Goal: Task Accomplishment & Management: Complete application form

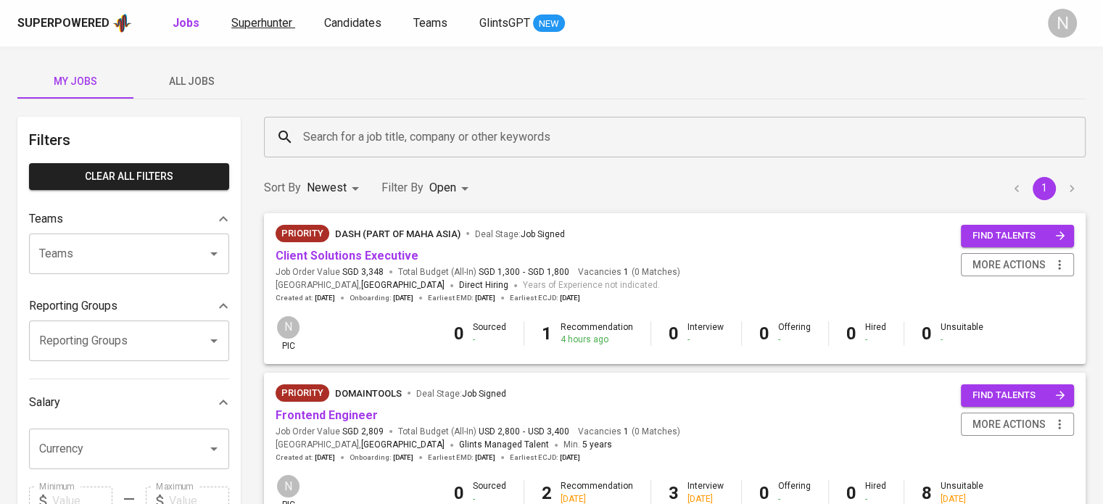
click at [249, 22] on span "Superhunter" at bounding box center [261, 23] width 61 height 14
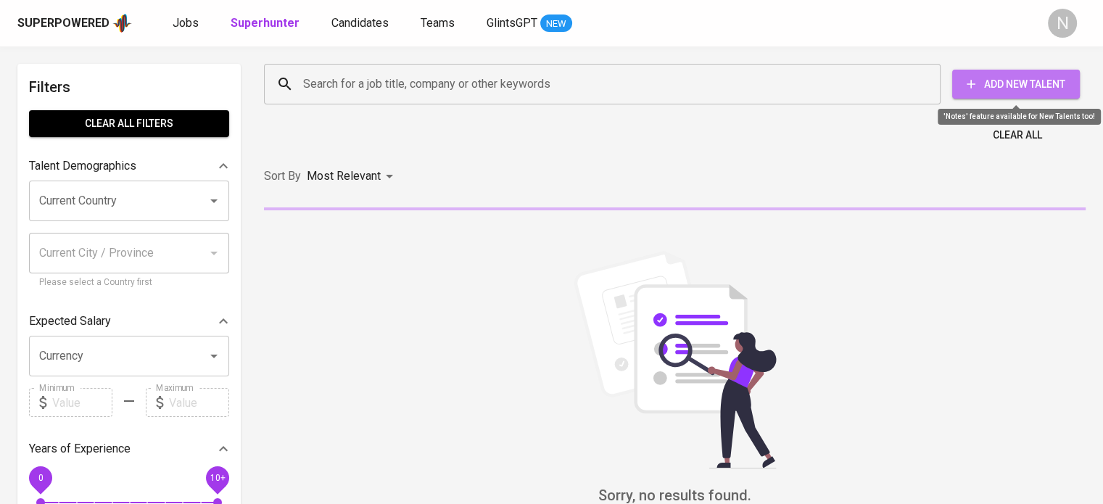
click at [995, 84] on span "Add New Talent" at bounding box center [1015, 84] width 104 height 18
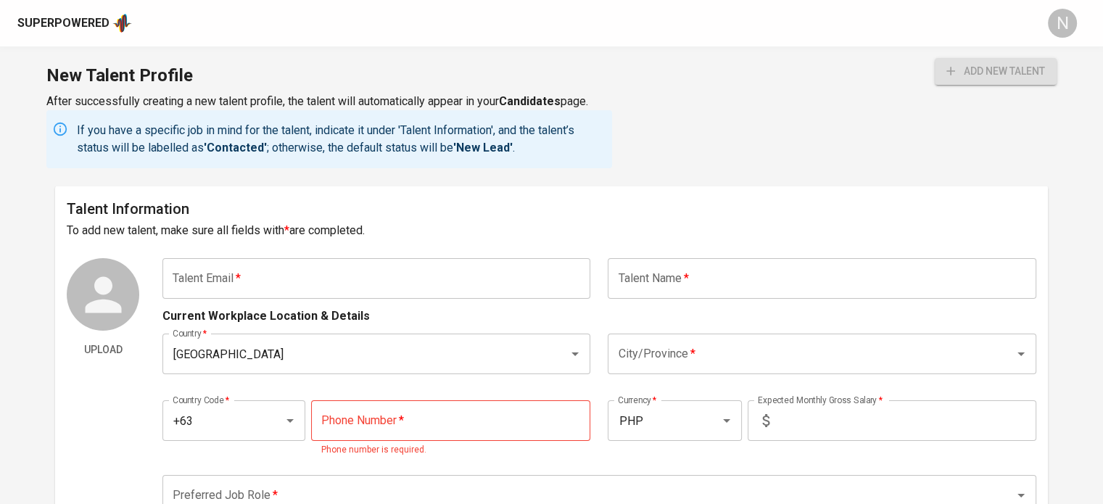
click at [476, 269] on input "text" at bounding box center [376, 278] width 428 height 41
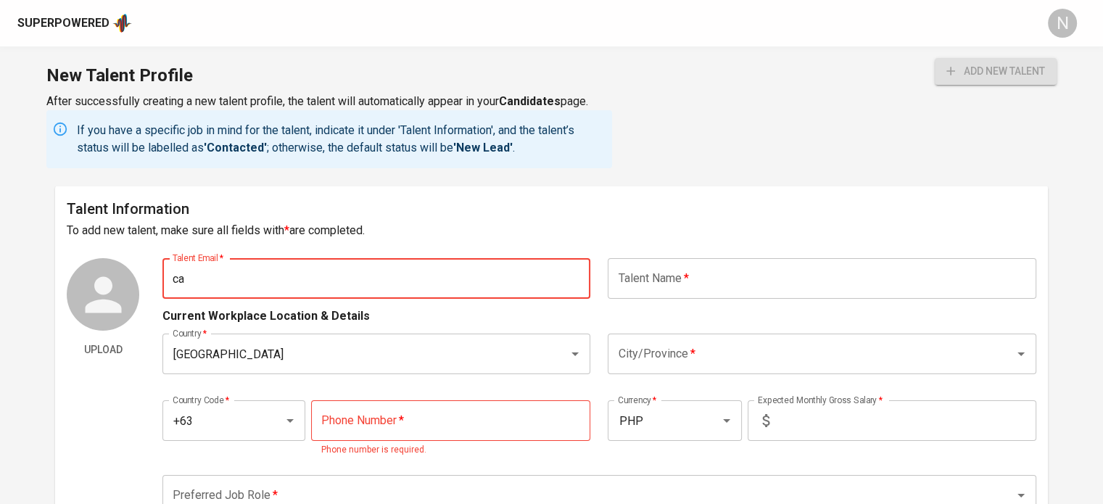
type input "c"
paste input "[EMAIL_ADDRESS][DOMAIN_NAME]"
type input "[EMAIL_ADDRESS][DOMAIN_NAME]"
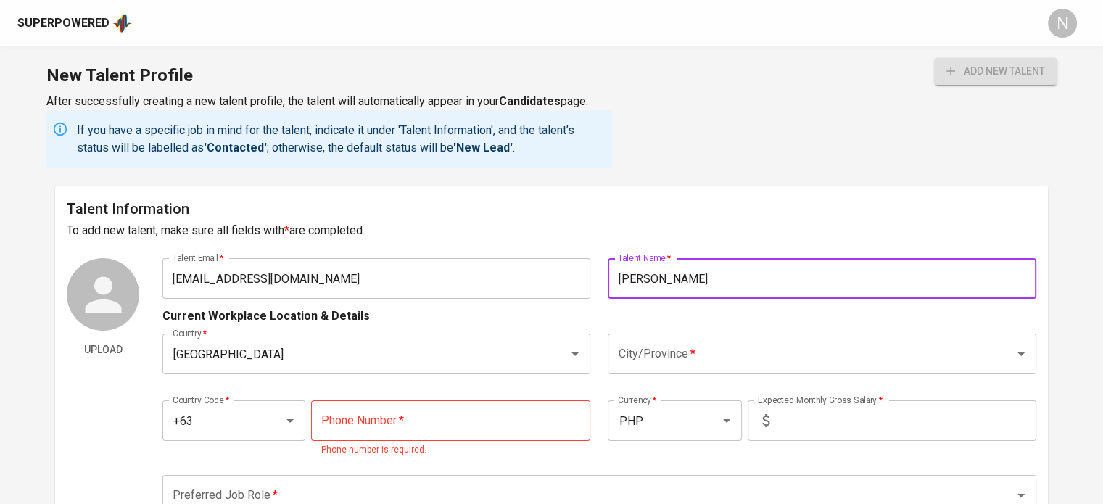
type input "[PERSON_NAME]"
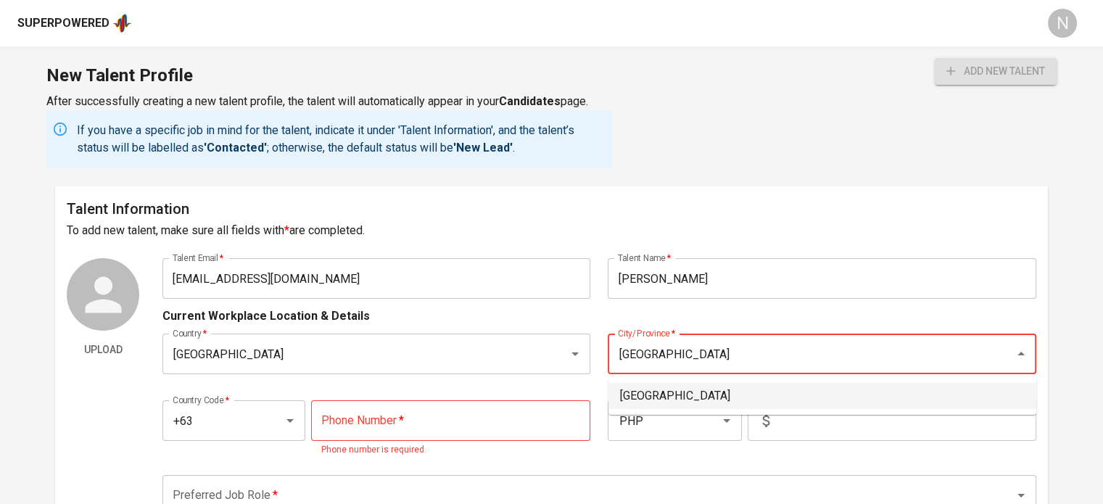
type input "[GEOGRAPHIC_DATA]"
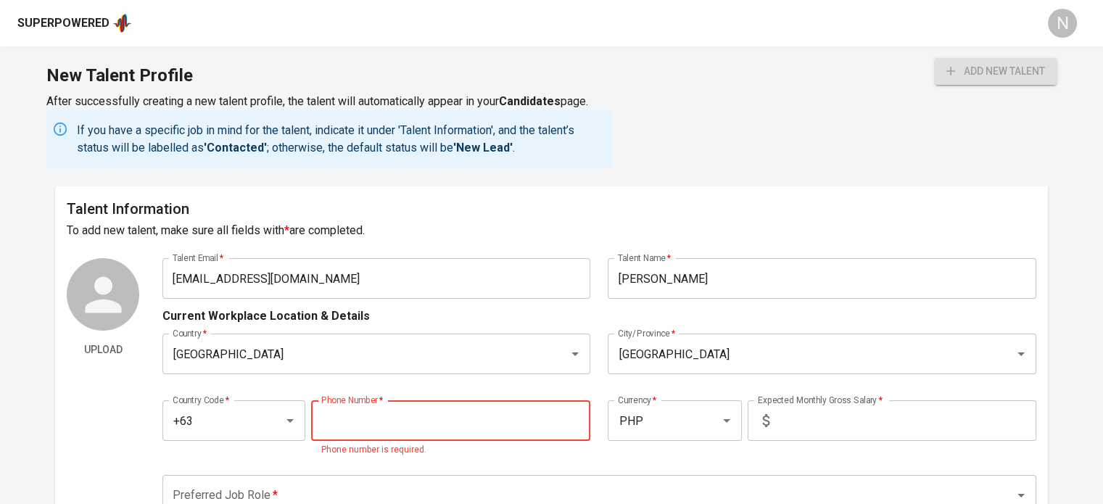
paste input "[PHONE_NUMBER]"
type input "[PHONE_NUMBER]"
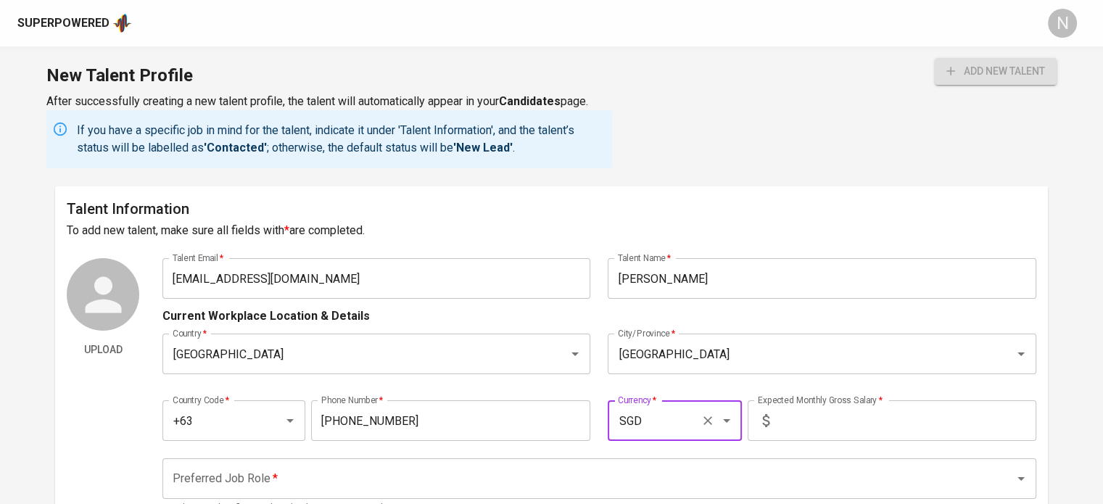
type input "SGD"
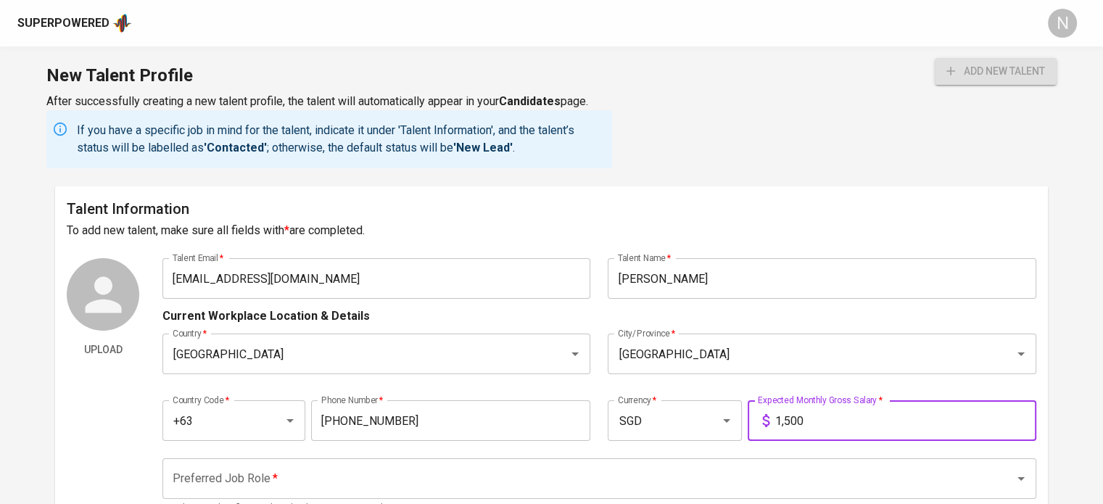
type input "1,500"
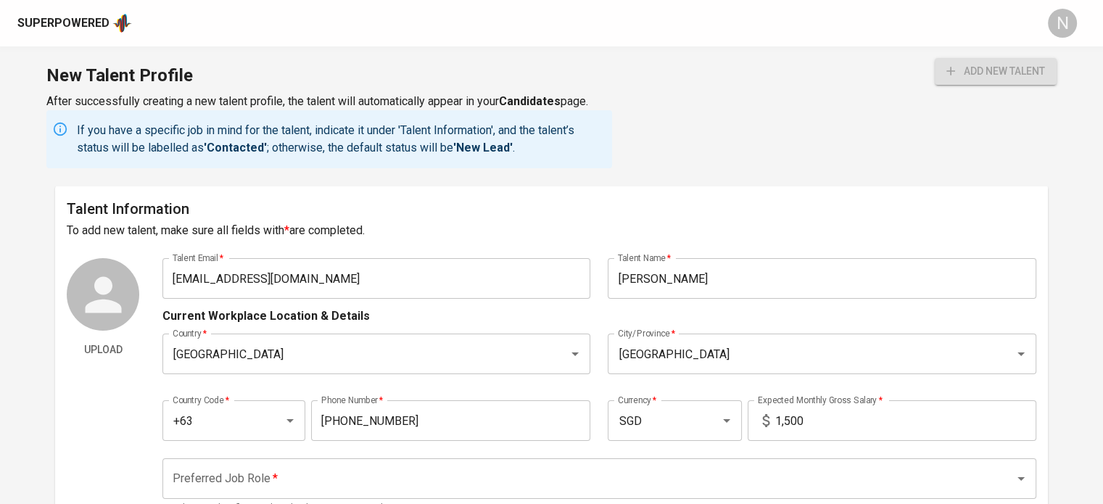
click at [706, 104] on div "New Talent Profile After successfully creating a new talent profile, the talent…" at bounding box center [551, 115] width 1103 height 139
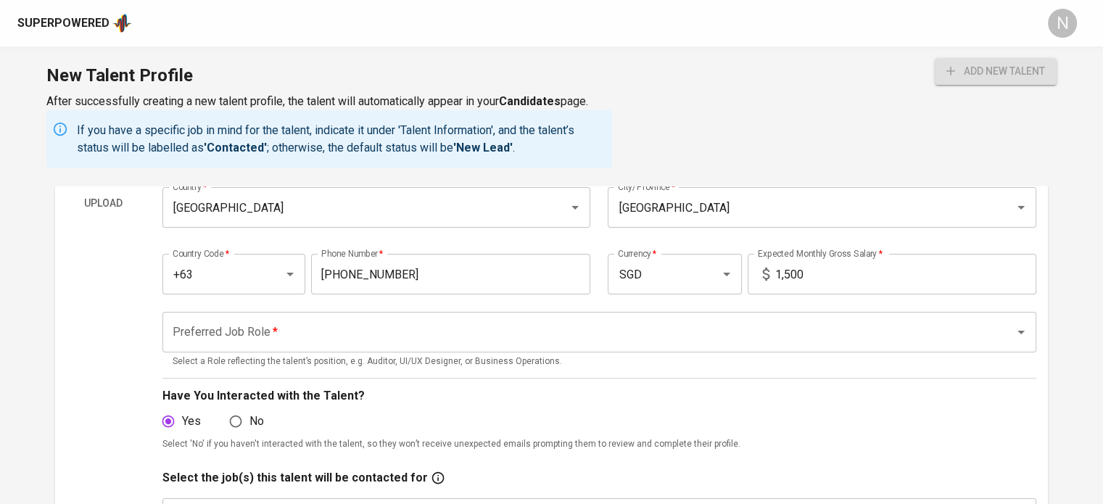
scroll to position [145, 0]
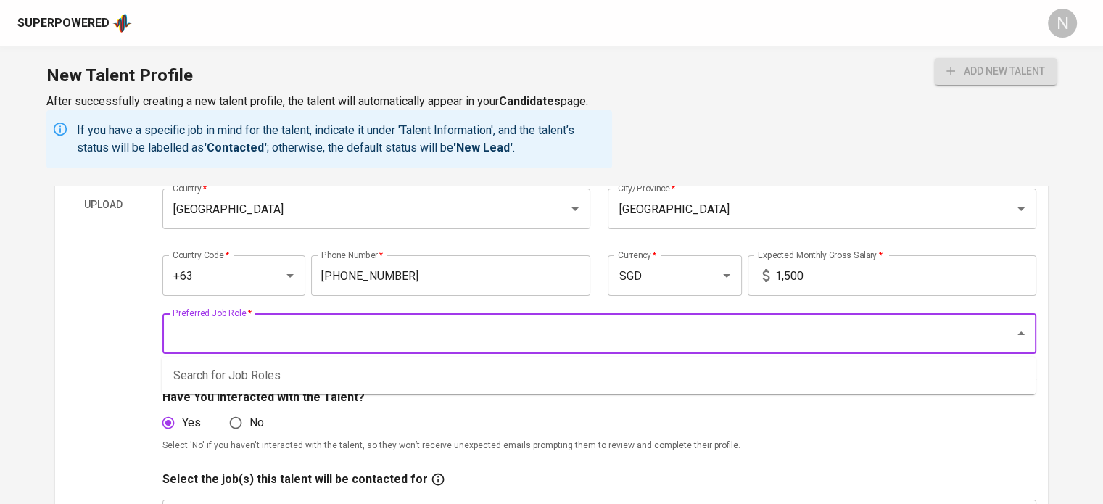
click at [331, 339] on input "Preferred Job Role   *" at bounding box center [579, 334] width 820 height 28
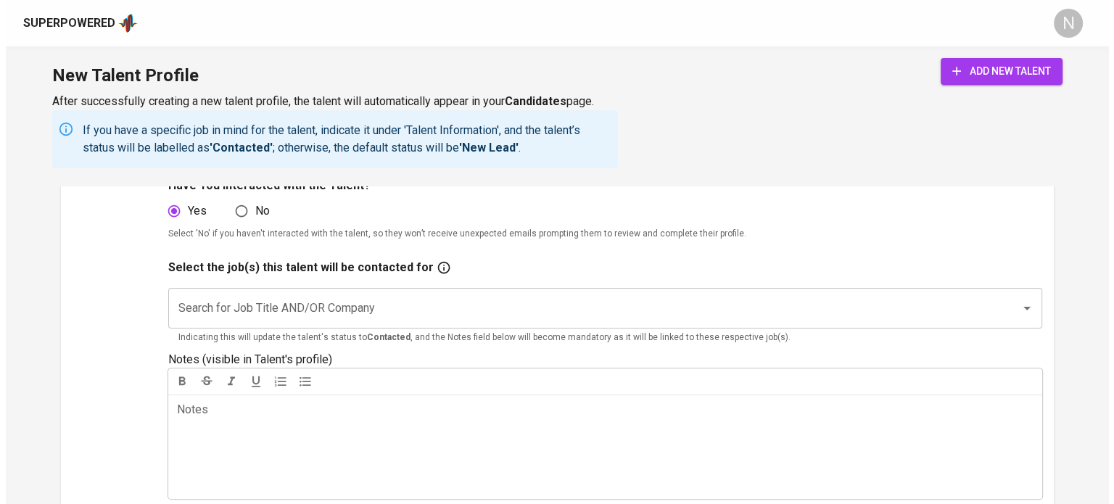
scroll to position [362, 0]
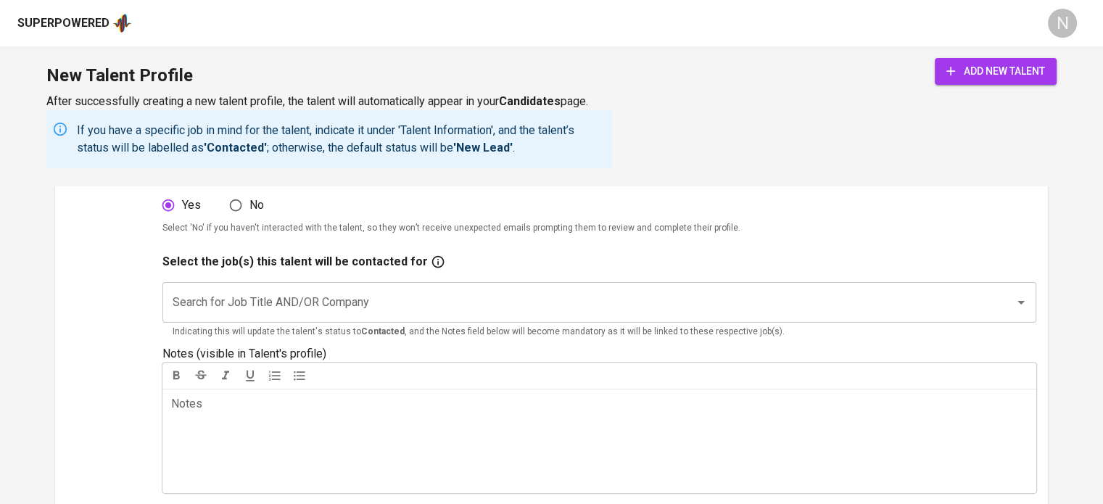
type input "Sales Manager"
click at [980, 78] on span "add new talent" at bounding box center [995, 71] width 99 height 18
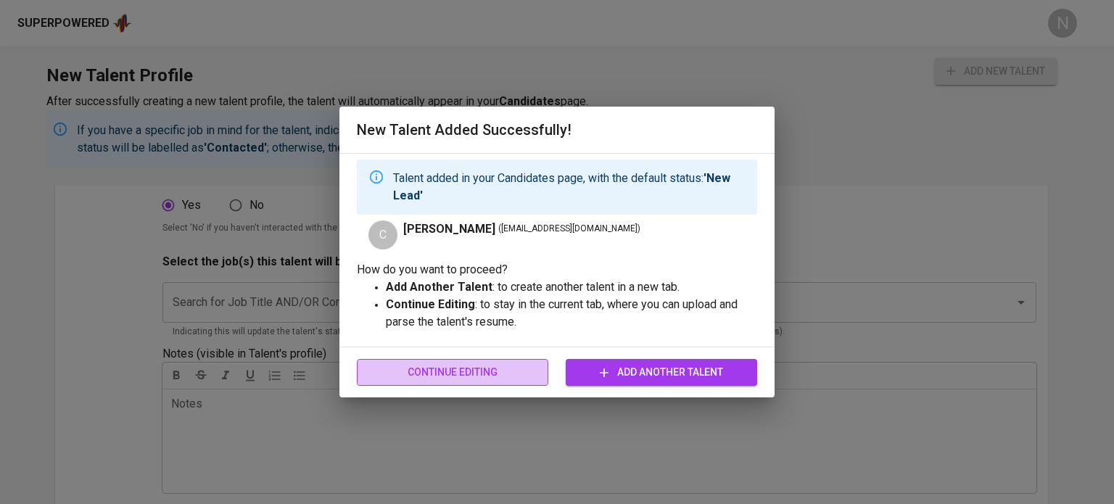
click at [528, 374] on span "Continue Editing" at bounding box center [452, 372] width 168 height 18
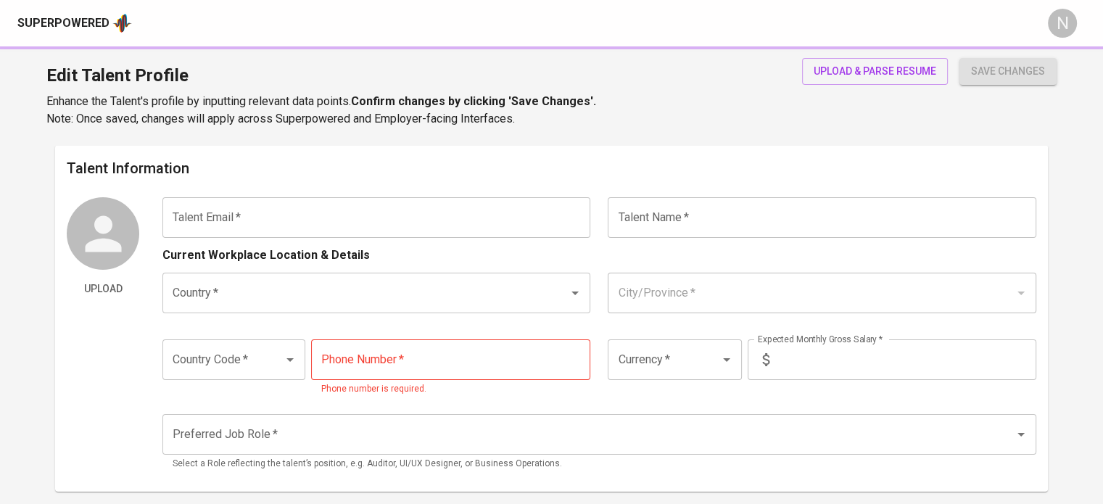
type input "[EMAIL_ADDRESS][DOMAIN_NAME]"
type input "[PERSON_NAME]"
type input "[GEOGRAPHIC_DATA]"
type input "+63"
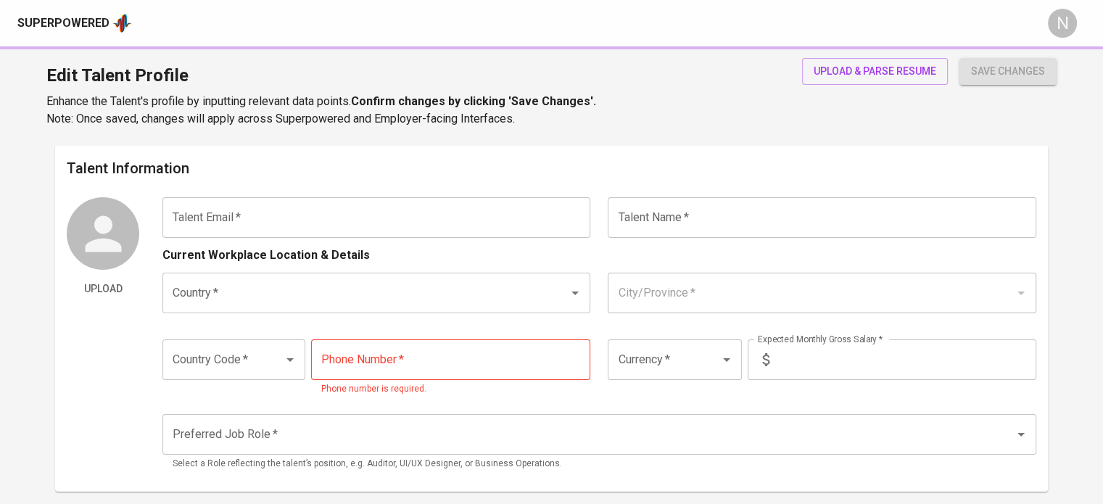
type input "[PHONE_NUMBER]"
type input "SGD"
type input "1,500"
type input "Sales Manager"
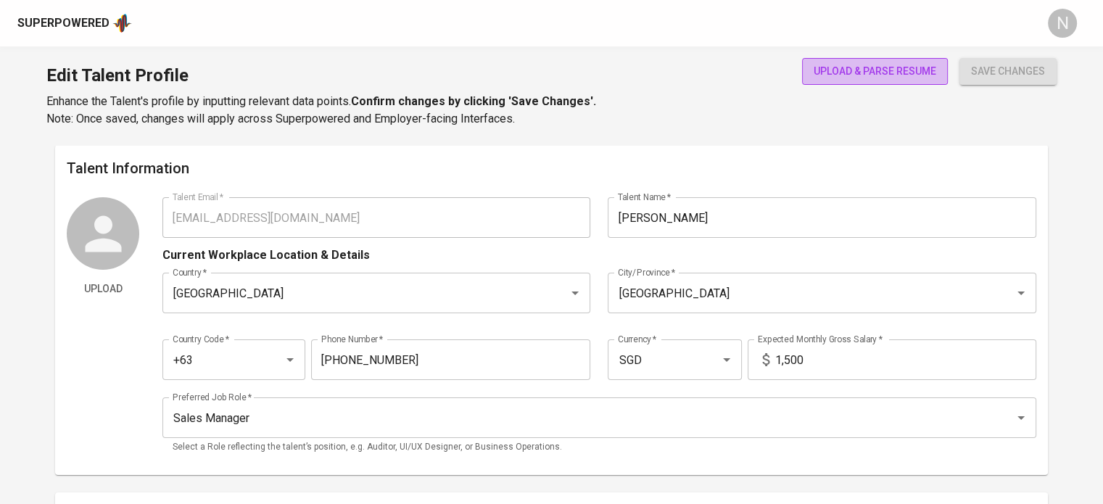
click at [862, 63] on span "upload & parse resume" at bounding box center [874, 71] width 123 height 18
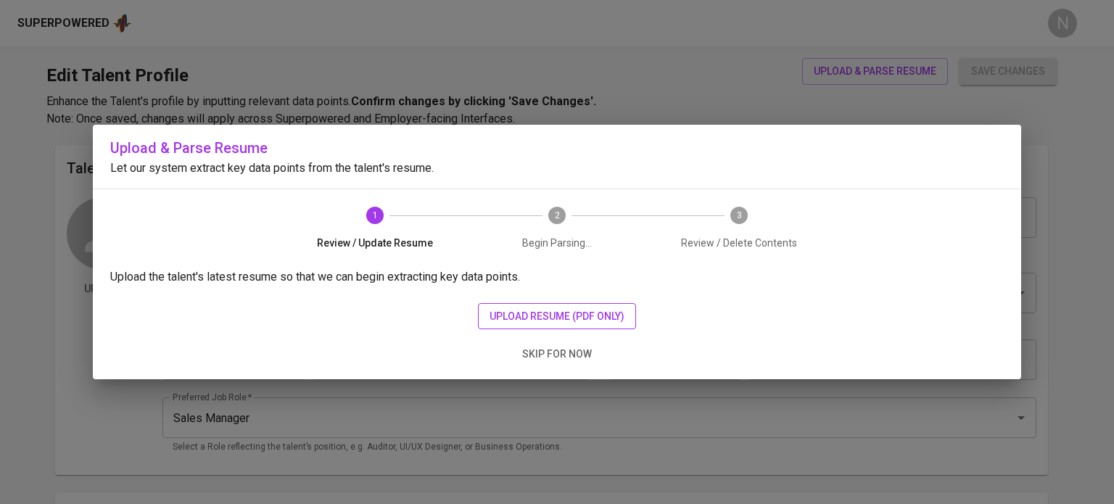
click at [619, 312] on span "upload resume (pdf only)" at bounding box center [556, 316] width 135 height 18
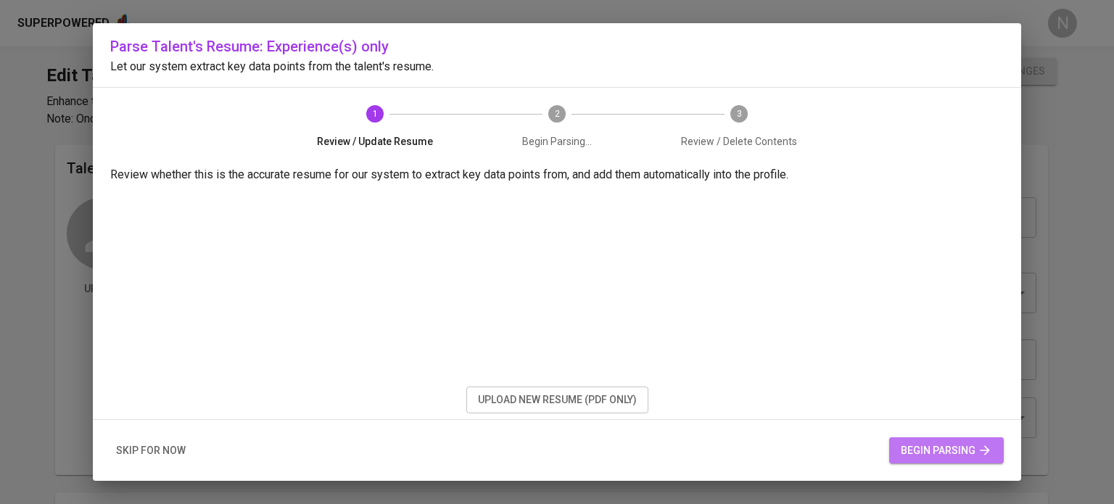
click at [950, 449] on span "begin parsing" at bounding box center [945, 450] width 91 height 18
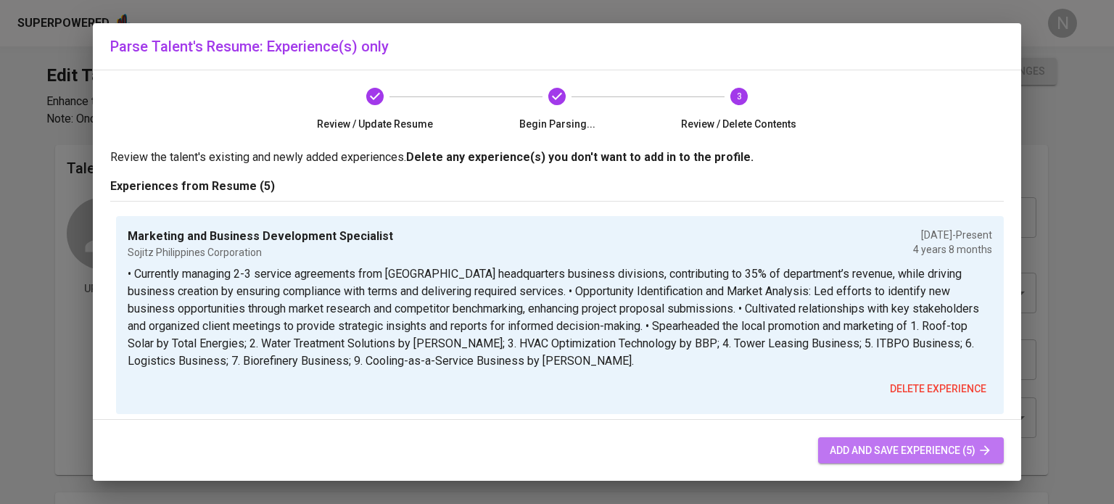
click at [864, 448] on span "add and save experience (5)" at bounding box center [910, 450] width 162 height 18
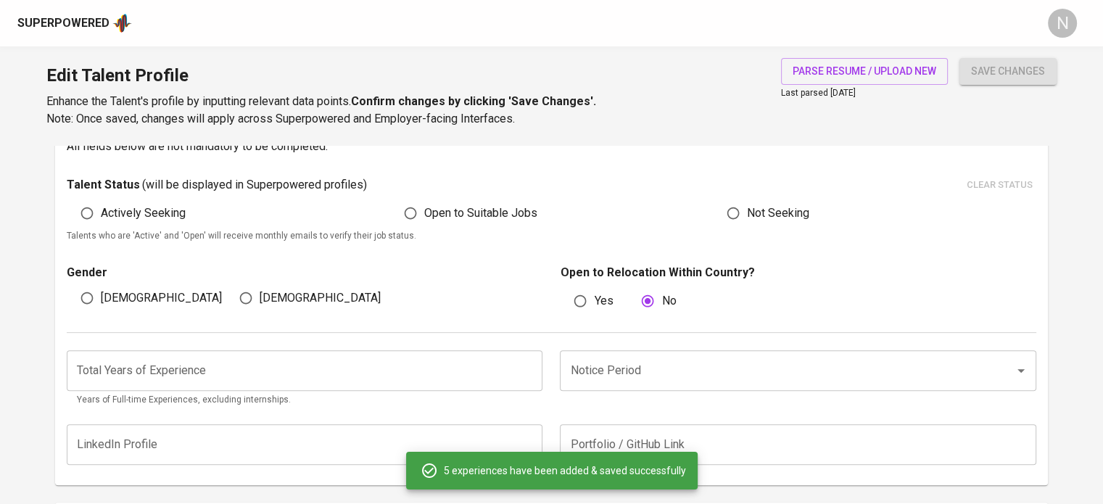
scroll to position [361, 0]
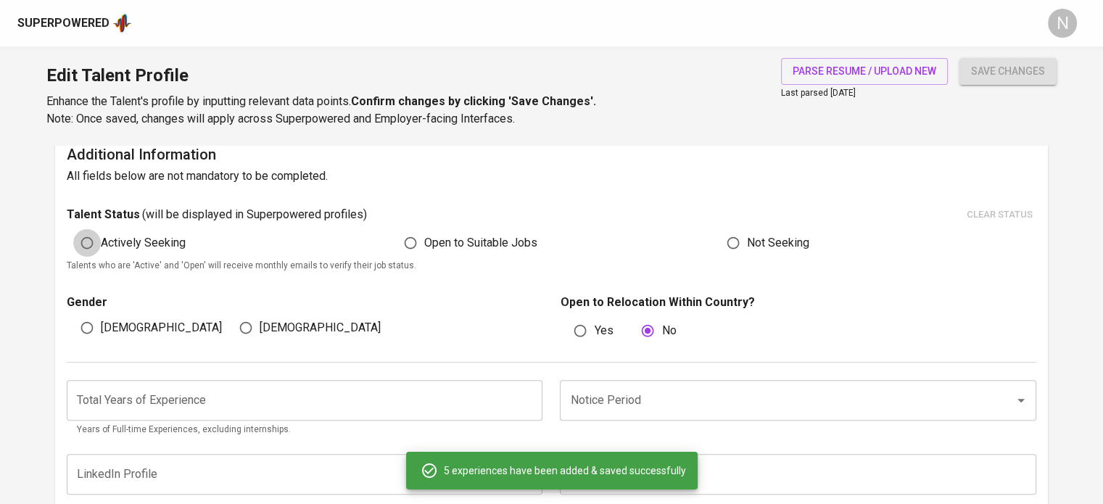
click at [91, 244] on input "Actively Seeking" at bounding box center [87, 243] width 28 height 28
radio input "true"
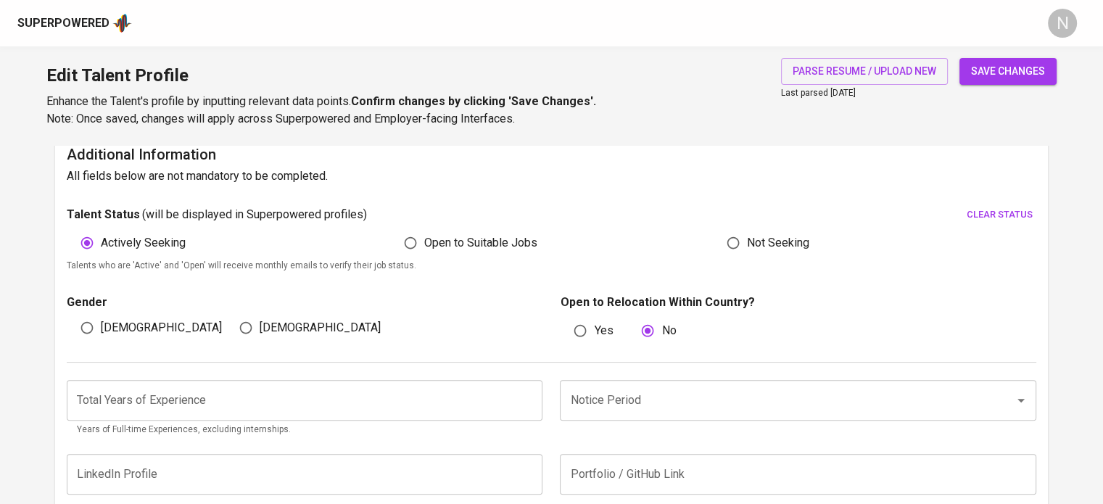
click at [96, 323] on input "[DEMOGRAPHIC_DATA]" at bounding box center [87, 328] width 28 height 28
radio input "true"
click at [130, 402] on input "number" at bounding box center [305, 400] width 476 height 41
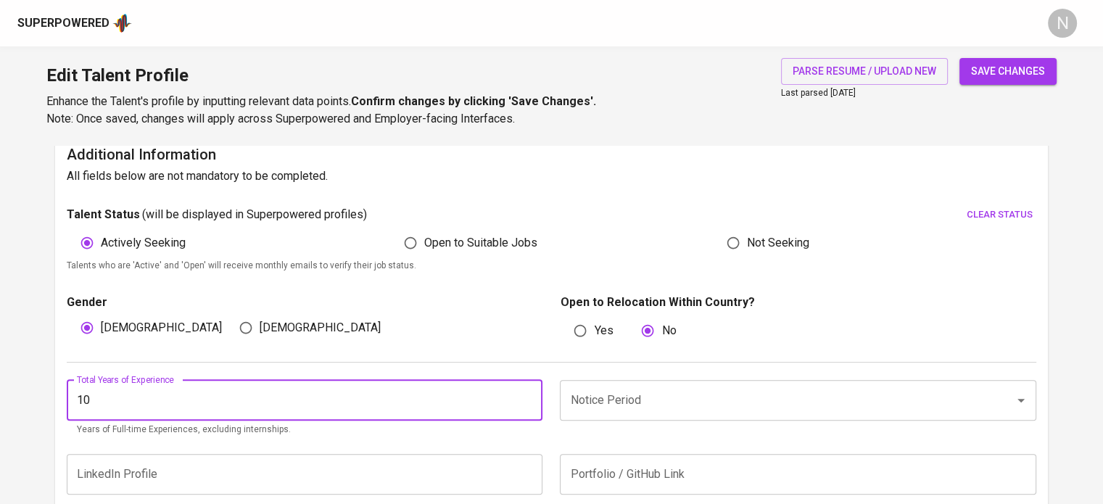
type input "10"
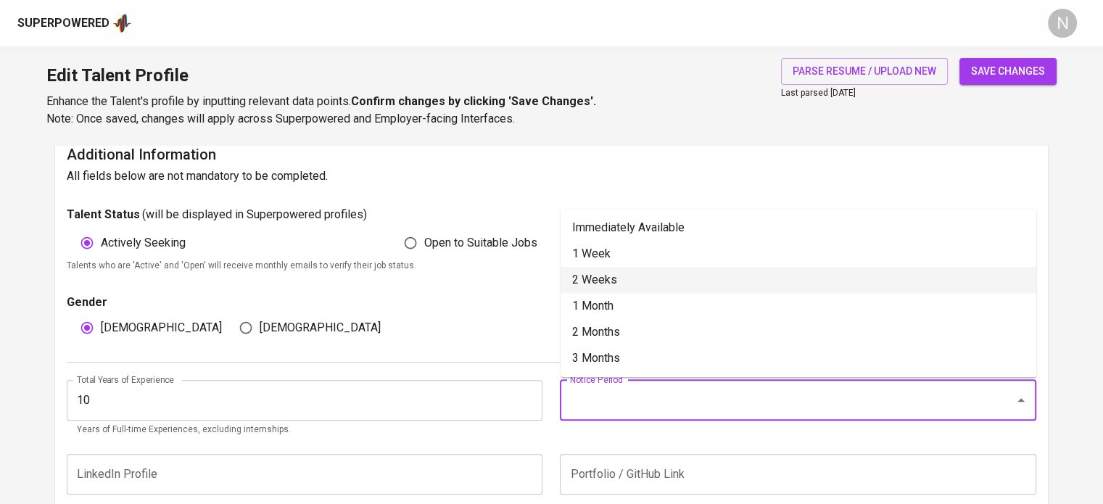
type input "2 Weeks"
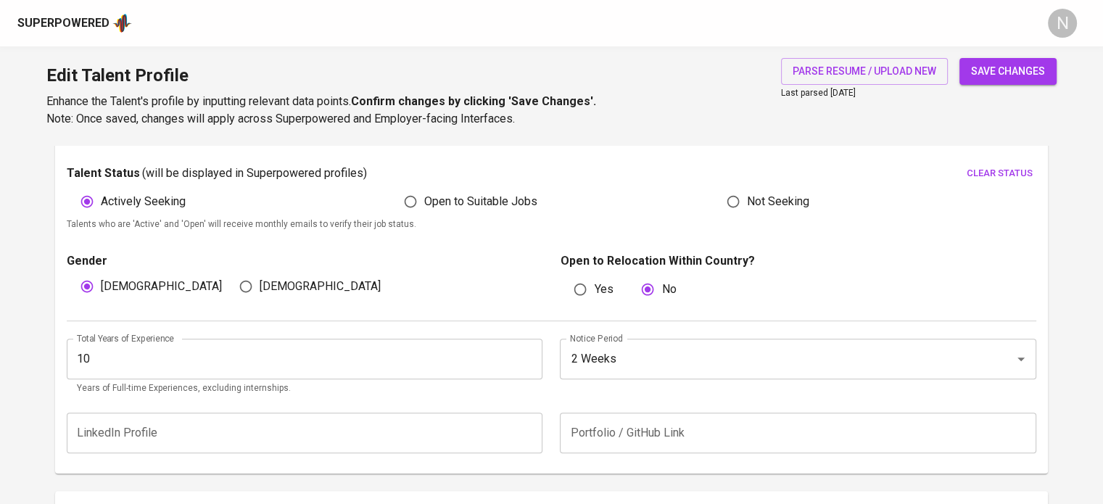
scroll to position [506, 0]
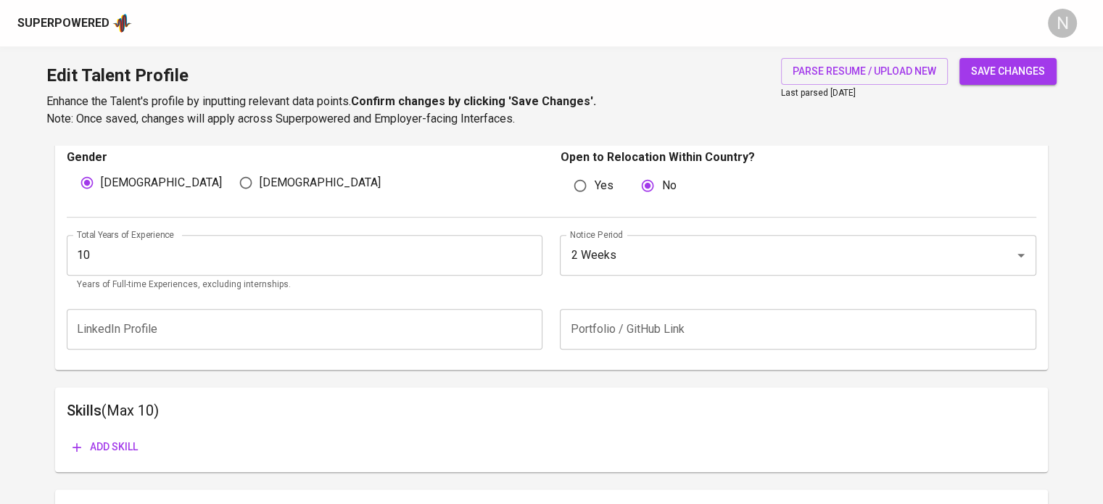
click at [196, 338] on input "text" at bounding box center [305, 329] width 476 height 41
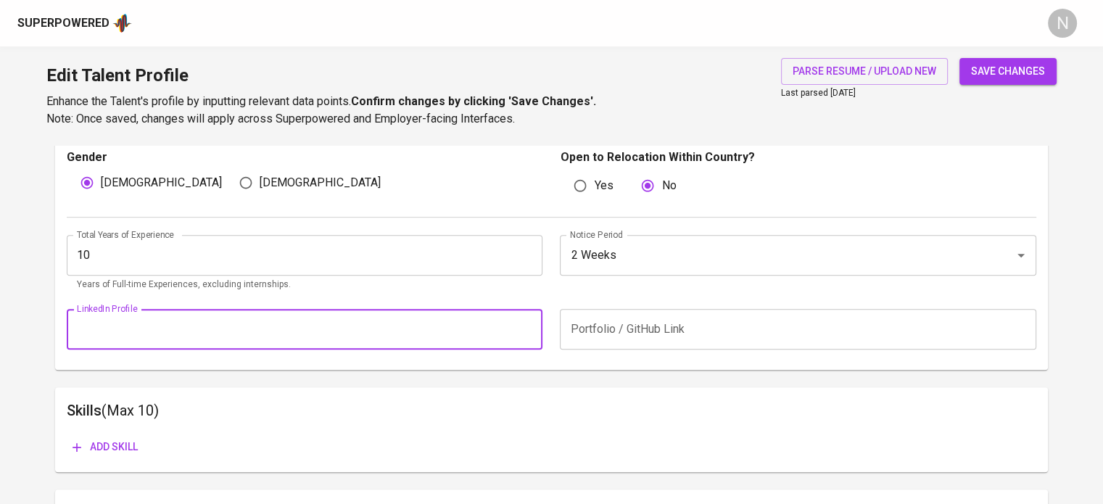
click at [454, 351] on div "LinkedIn Profile LinkedIn Profile Portfolio / GitHub Link Portfolio / GitHub Li…" at bounding box center [551, 329] width 969 height 58
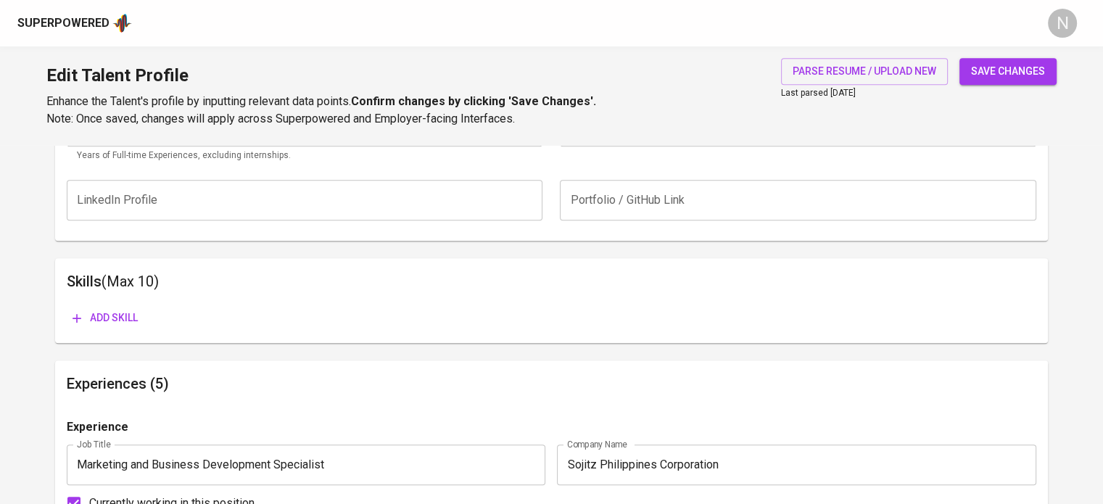
scroll to position [724, 0]
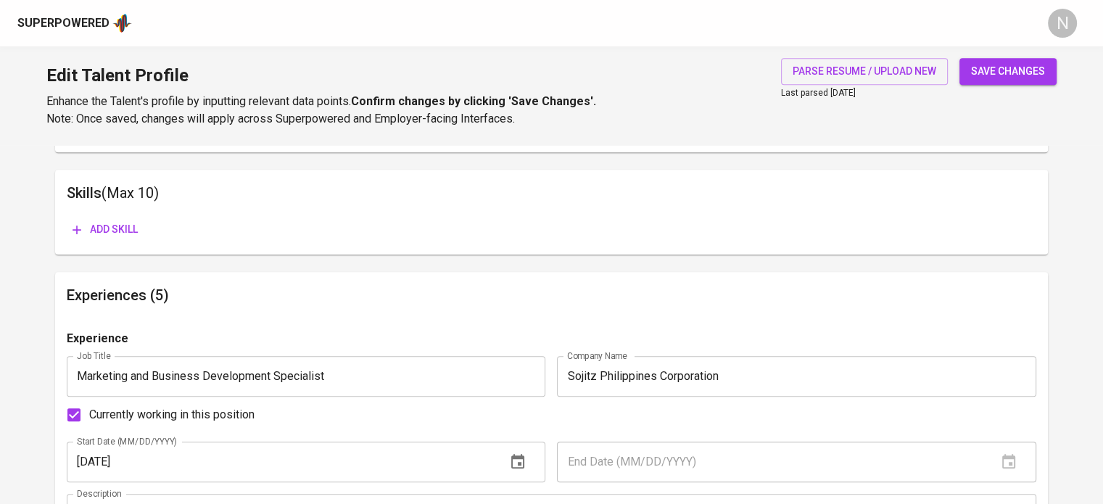
click at [91, 235] on span "Add skill" at bounding box center [104, 229] width 65 height 18
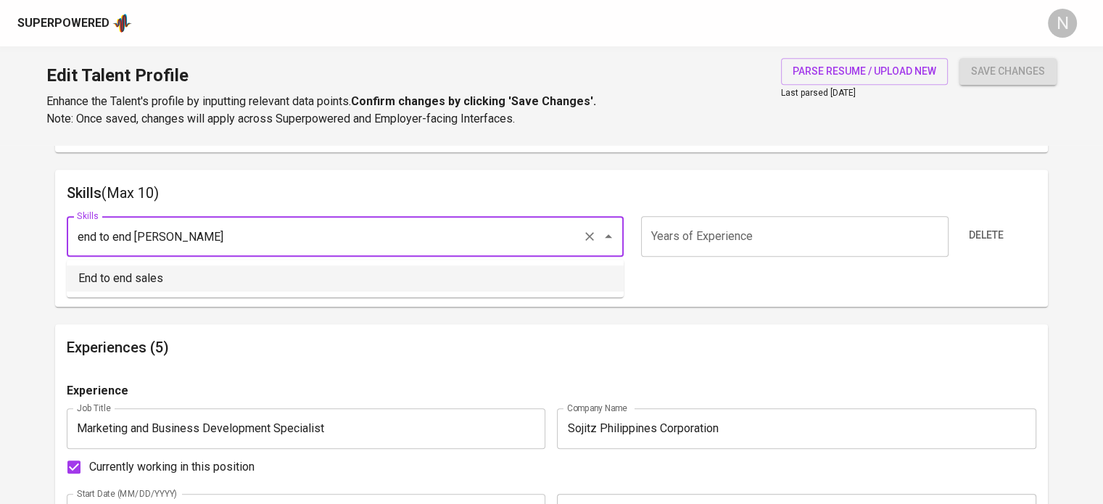
type input "End to end sales"
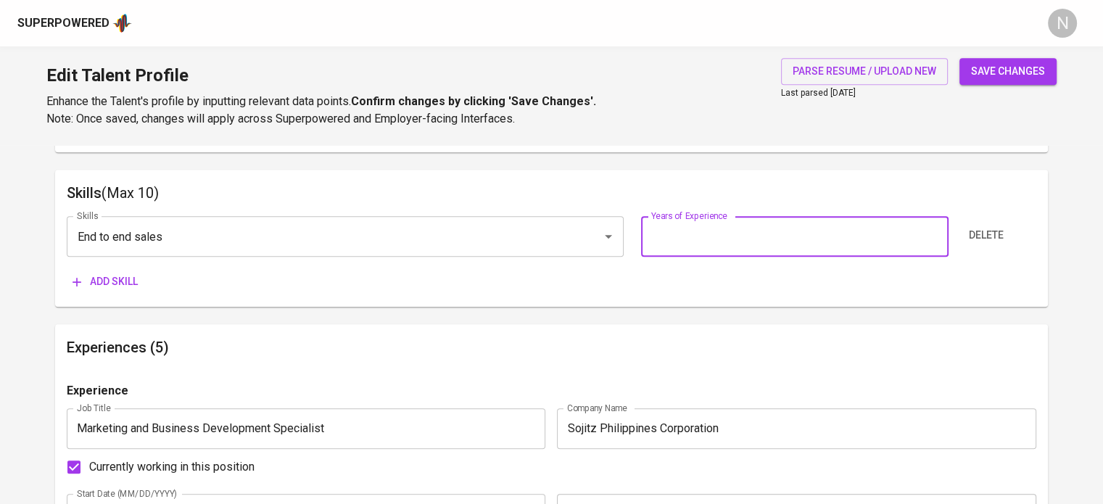
click at [708, 236] on input "number" at bounding box center [794, 236] width 307 height 41
type input "10"
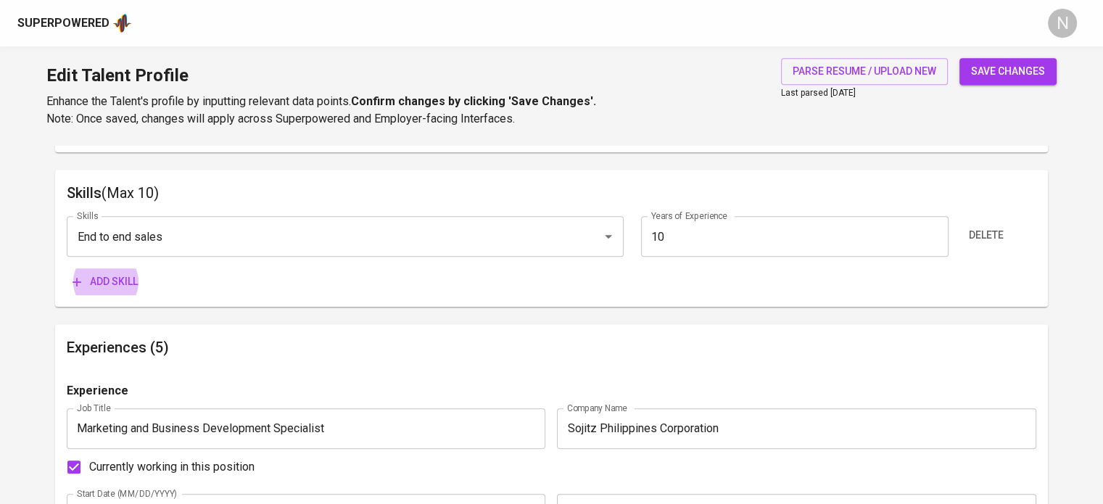
click at [67, 268] on button "Add skill" at bounding box center [105, 281] width 77 height 27
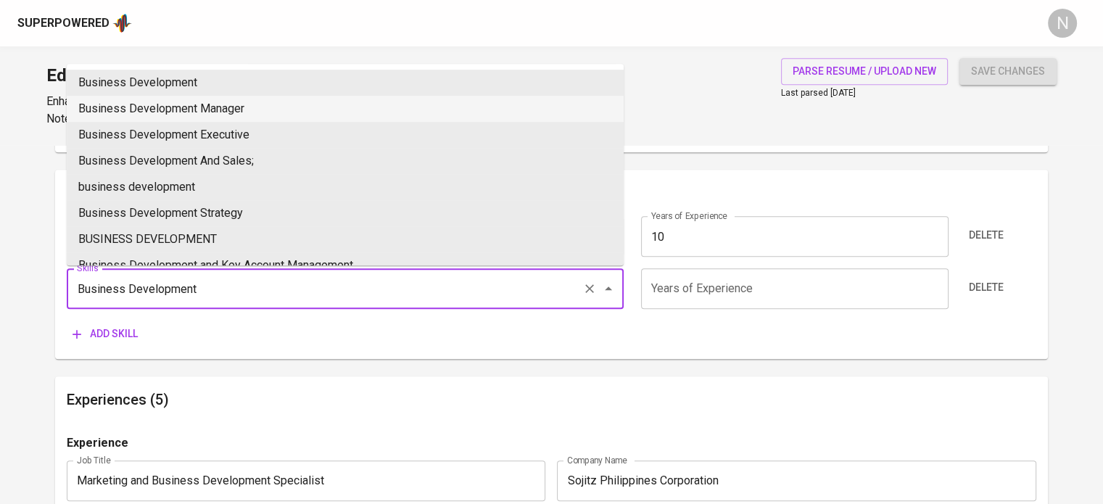
type input "Business Development"
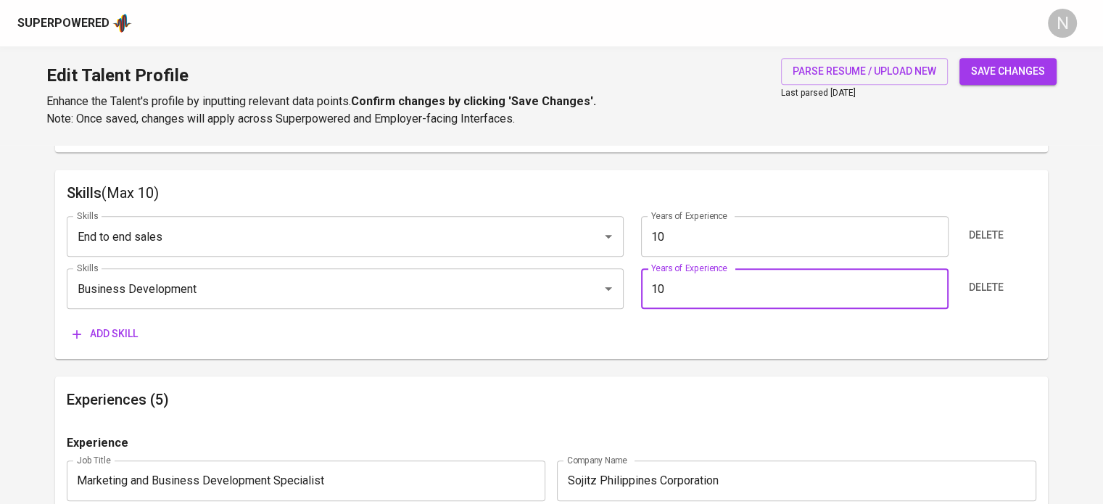
type input "10"
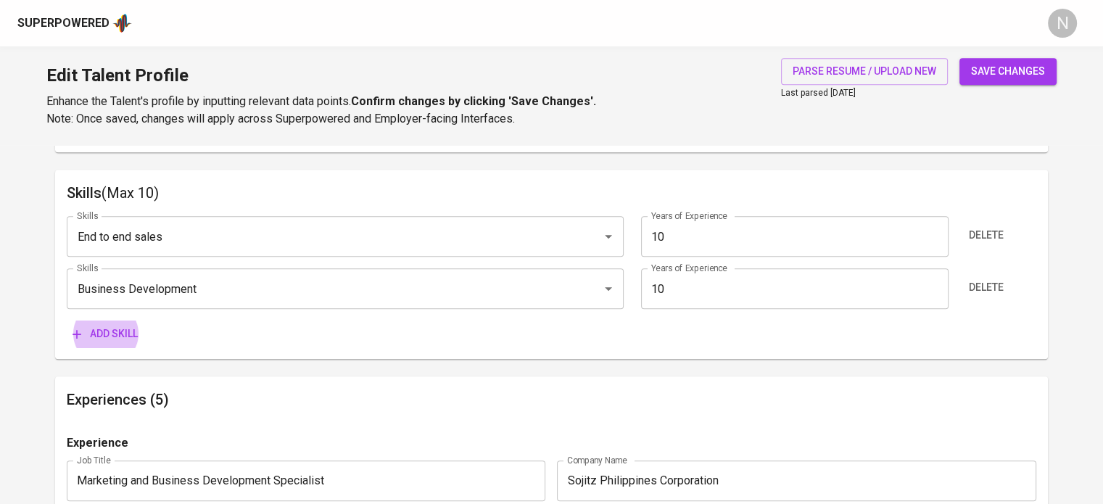
click at [67, 320] on button "Add skill" at bounding box center [105, 333] width 77 height 27
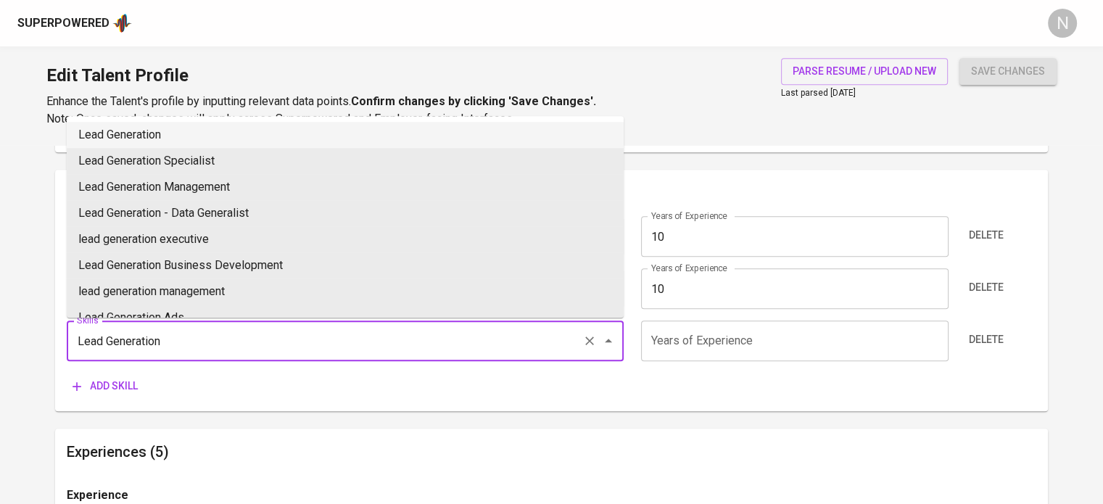
type input "Lead Generation"
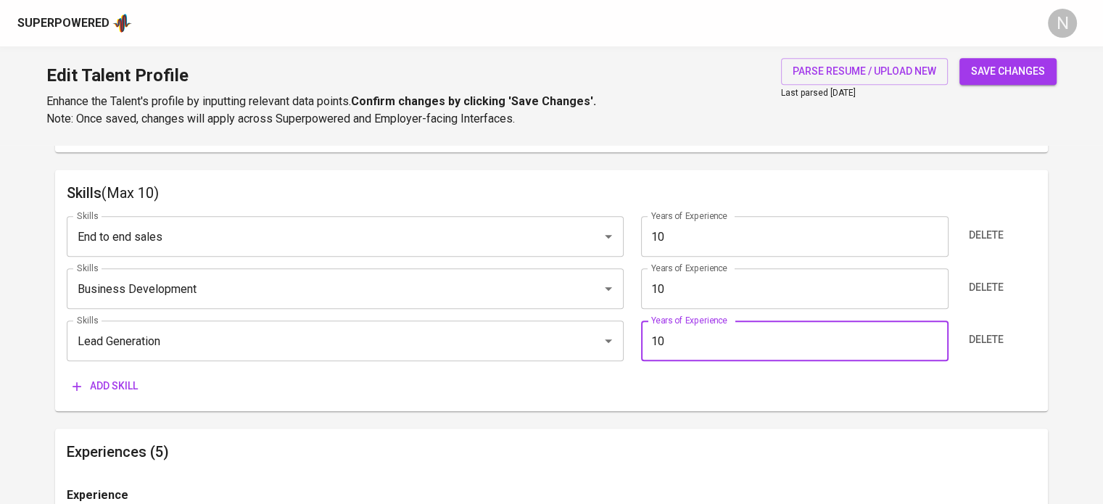
type input "10"
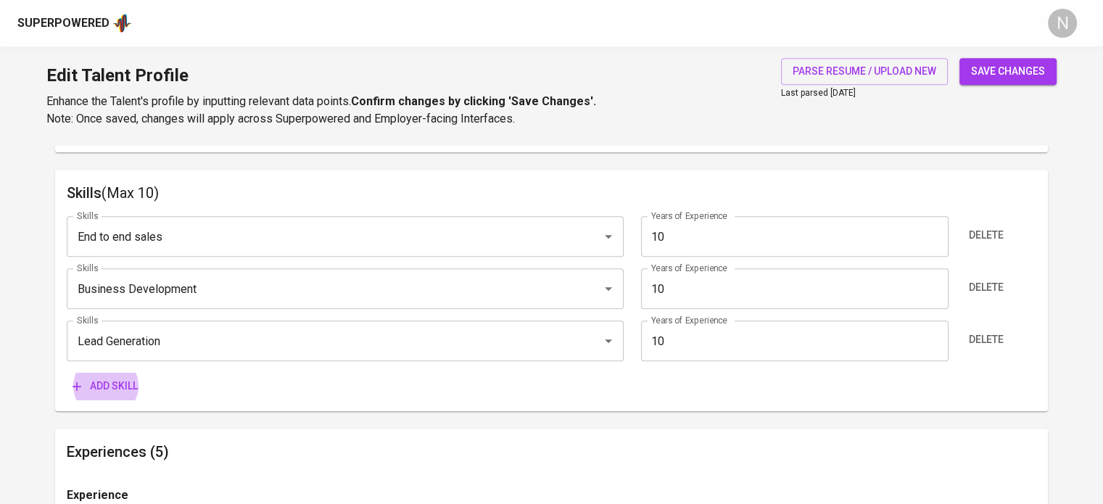
click at [67, 373] on button "Add skill" at bounding box center [105, 386] width 77 height 27
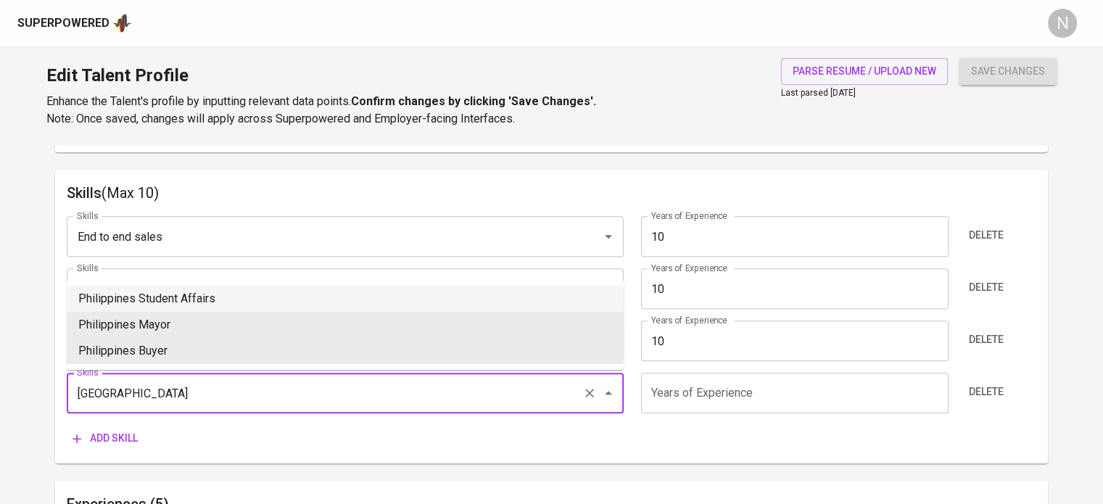
type input "Philippines M"
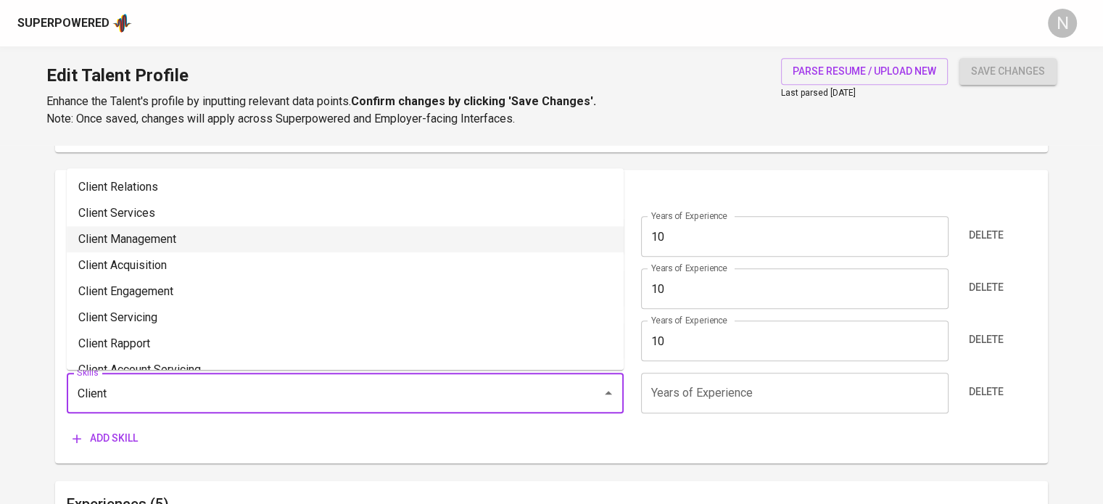
type input "Client Management"
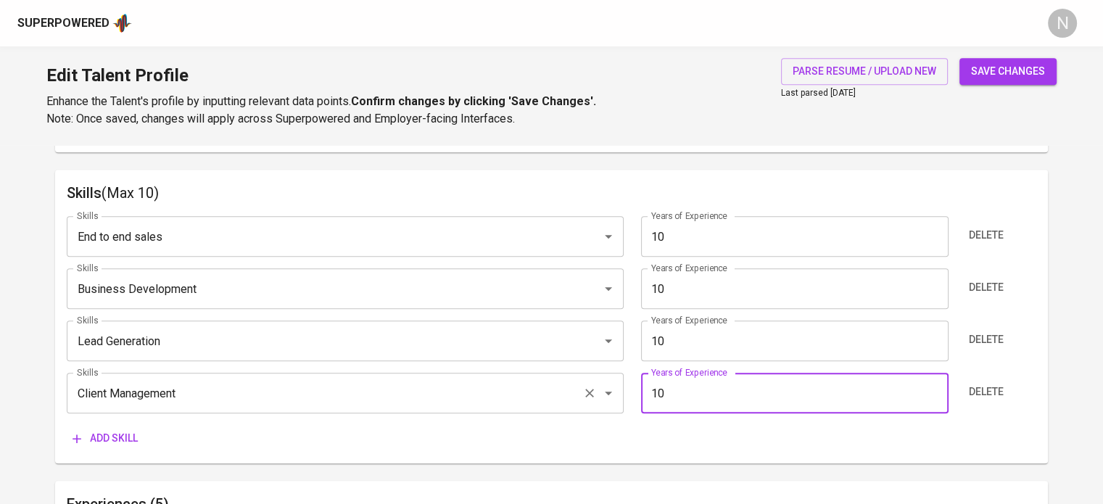
click at [289, 408] on div "Client Management Skills" at bounding box center [345, 393] width 557 height 41
type input "10"
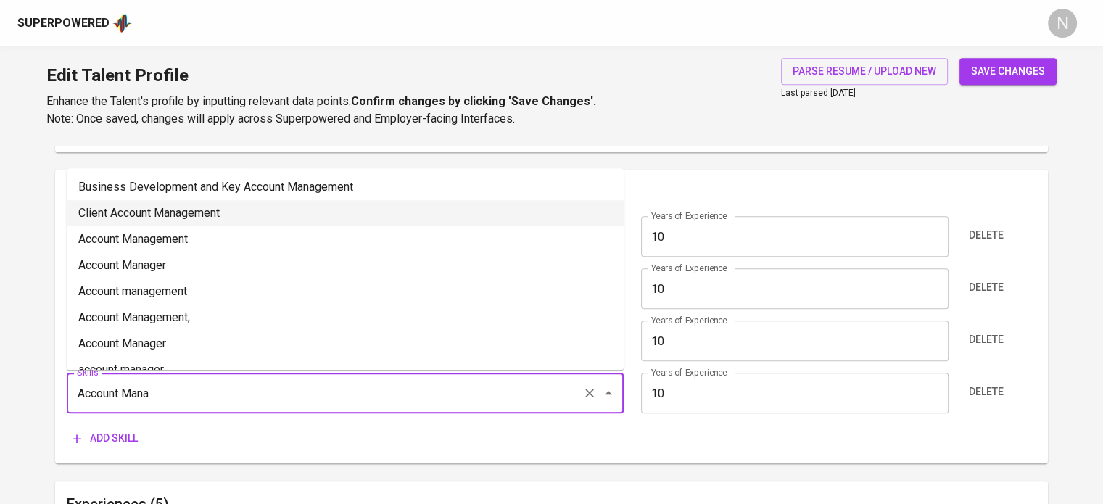
type input "Client Account Management"
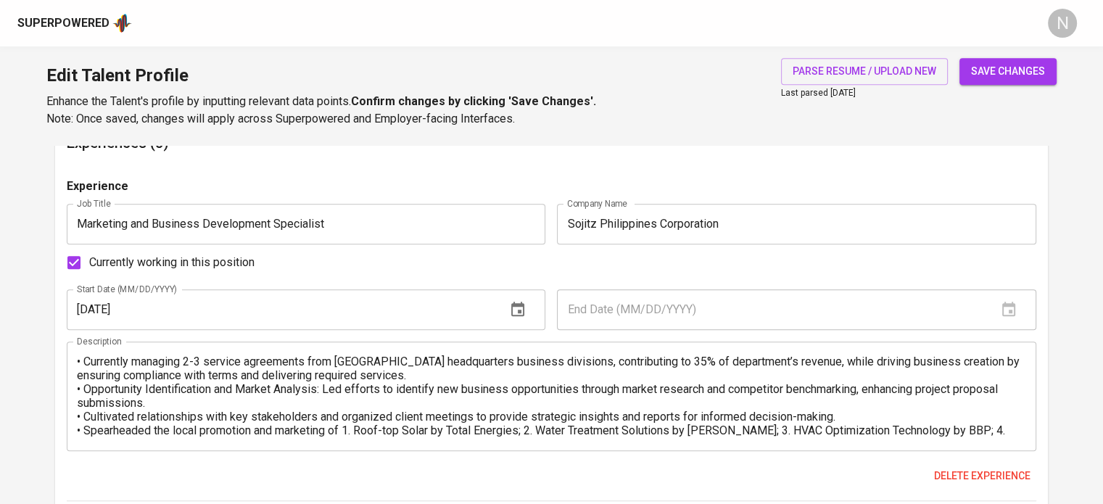
scroll to position [1086, 0]
click at [231, 262] on span "Currently working in this position" at bounding box center [171, 260] width 165 height 17
click at [89, 262] on input "Currently working in this position" at bounding box center [74, 261] width 30 height 30
checkbox input "false"
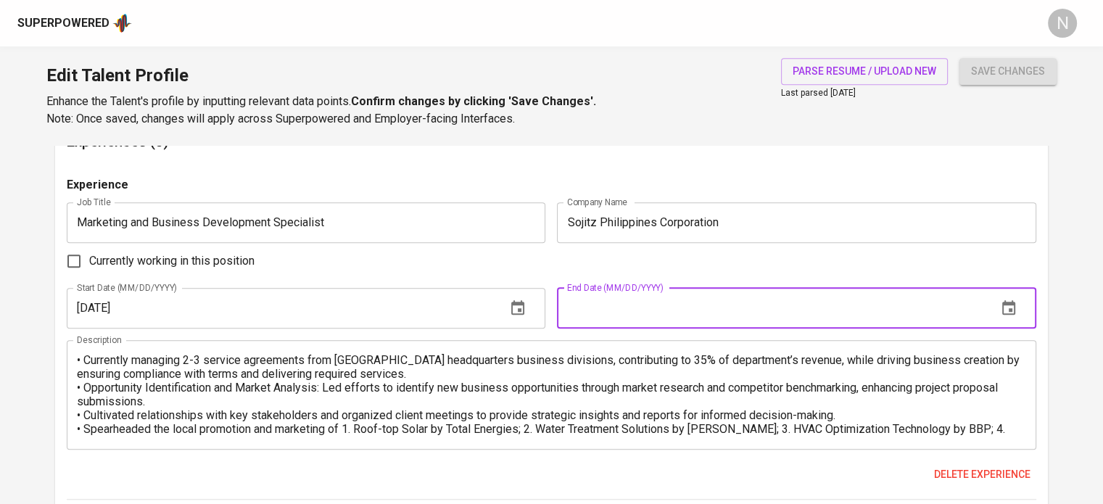
click at [601, 311] on input "text" at bounding box center [771, 308] width 428 height 41
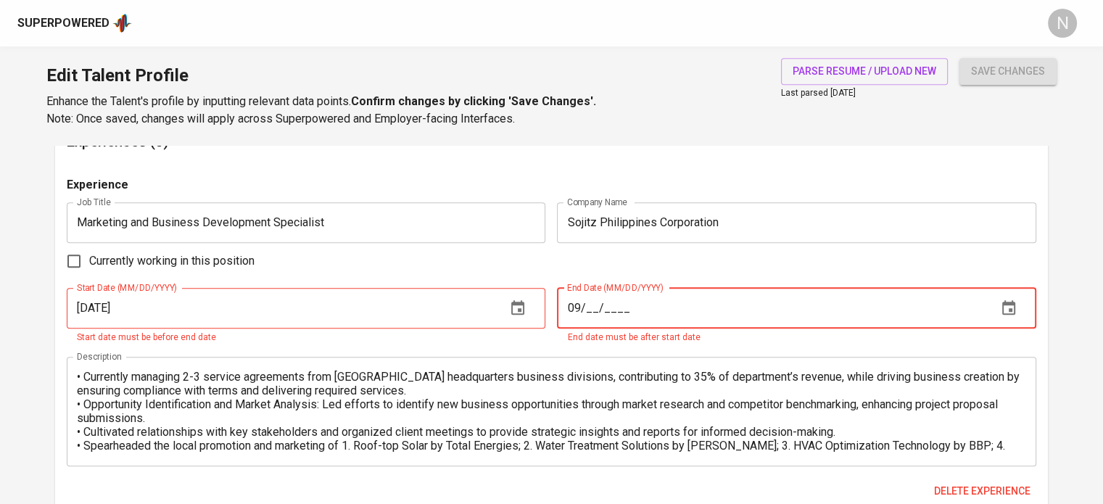
click at [651, 312] on input "09/__/____" at bounding box center [771, 308] width 428 height 41
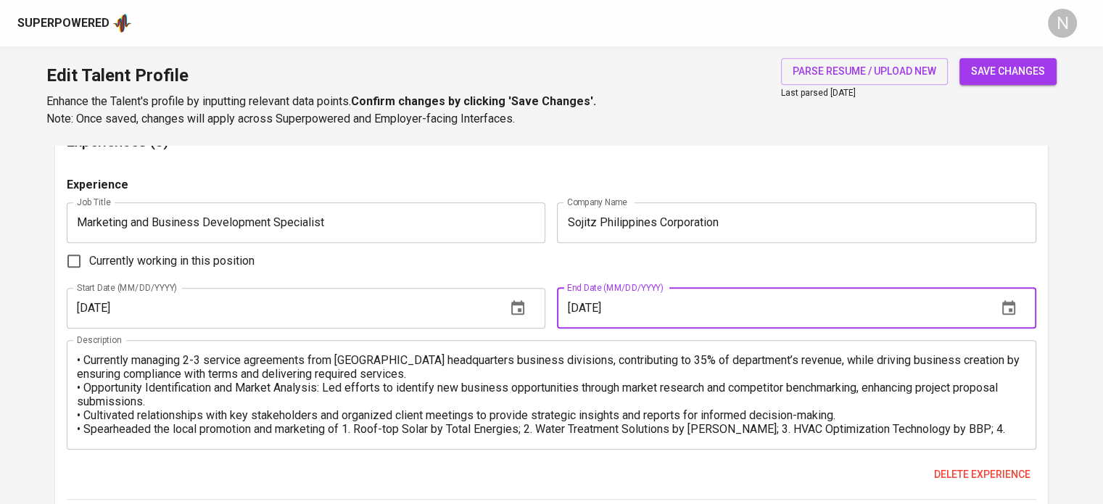
type input "[DATE]"
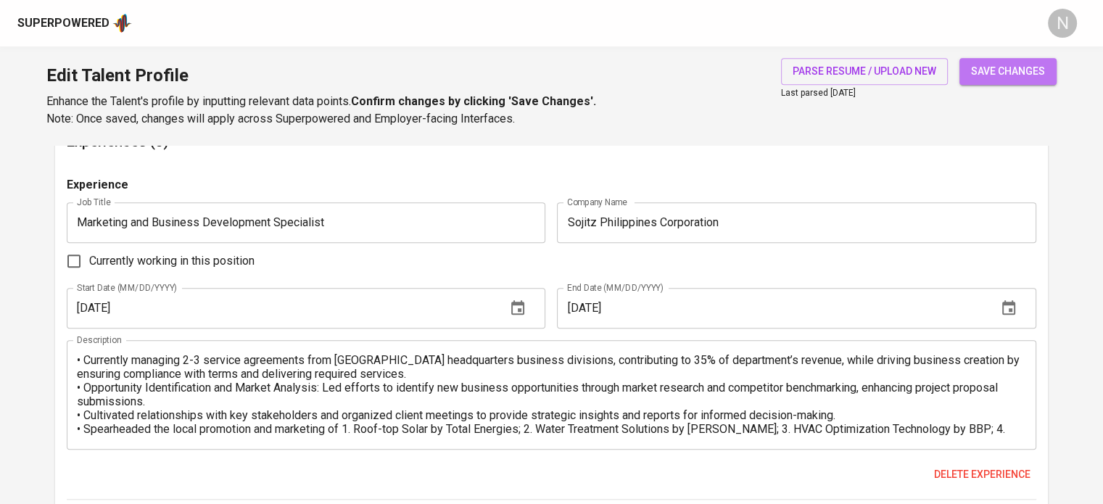
click at [990, 67] on span "save changes" at bounding box center [1008, 71] width 74 height 18
type input "Client Account Management"
type input "Lead Generation"
type input "Business Development"
type input "End to end sales"
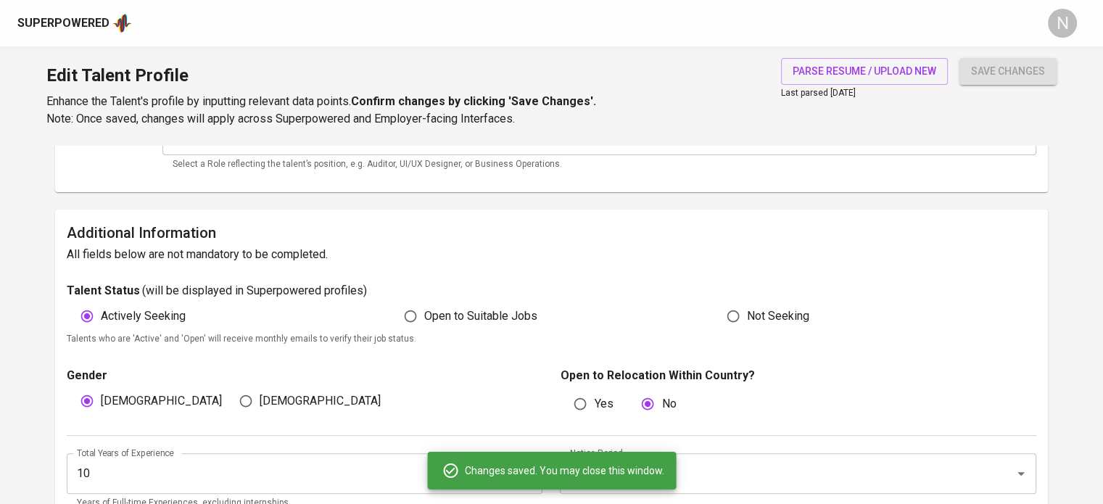
scroll to position [0, 0]
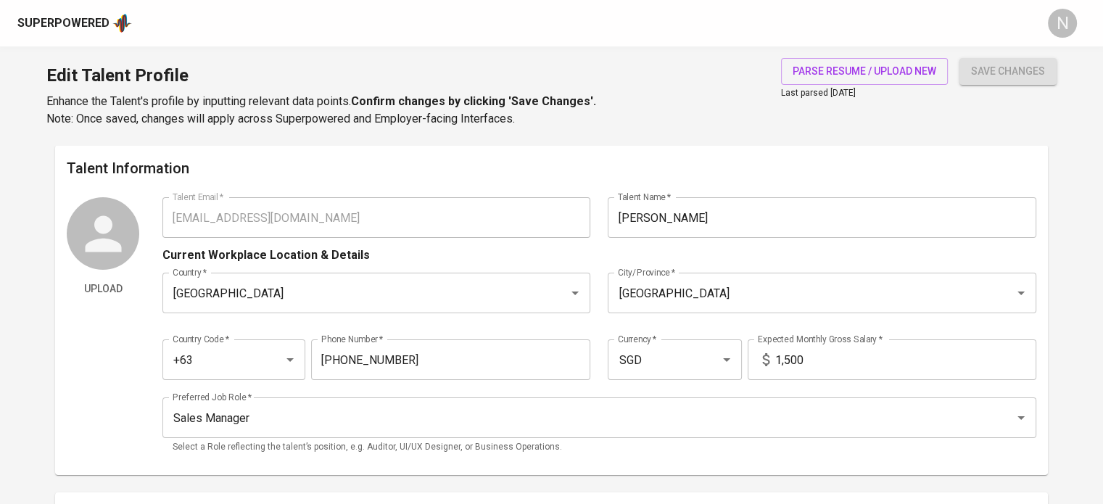
click at [93, 22] on div "Superpowered" at bounding box center [63, 23] width 92 height 17
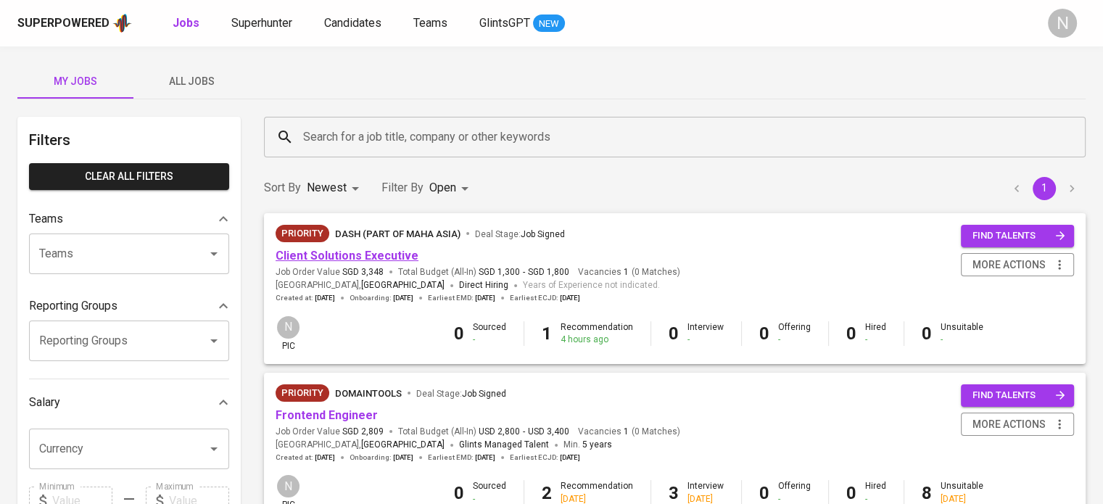
click at [355, 253] on link "Client Solutions Executive" at bounding box center [346, 256] width 143 height 14
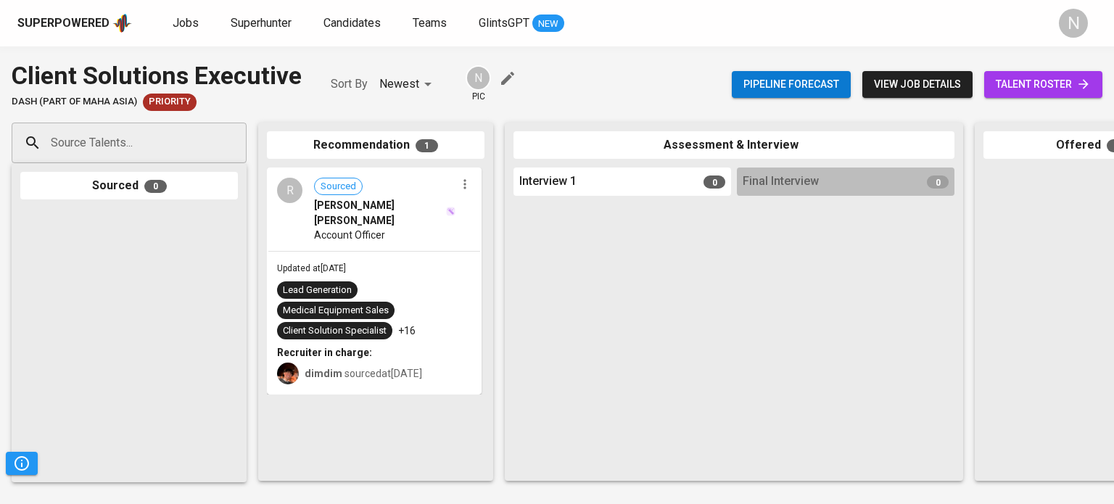
click at [136, 153] on input "Source Talents..." at bounding box center [123, 143] width 152 height 28
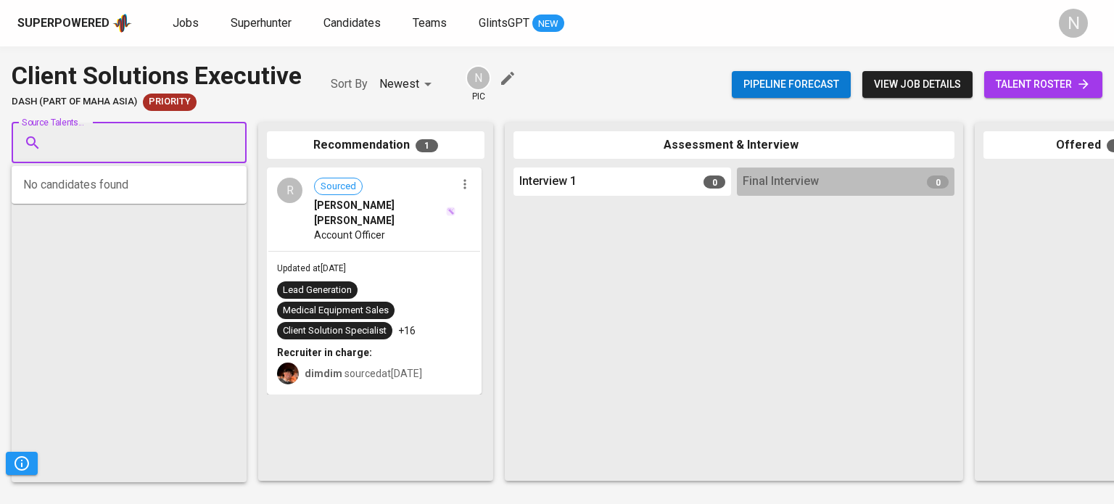
paste input "[EMAIL_ADDRESS][DOMAIN_NAME]"
type input "[EMAIL_ADDRESS][DOMAIN_NAME]"
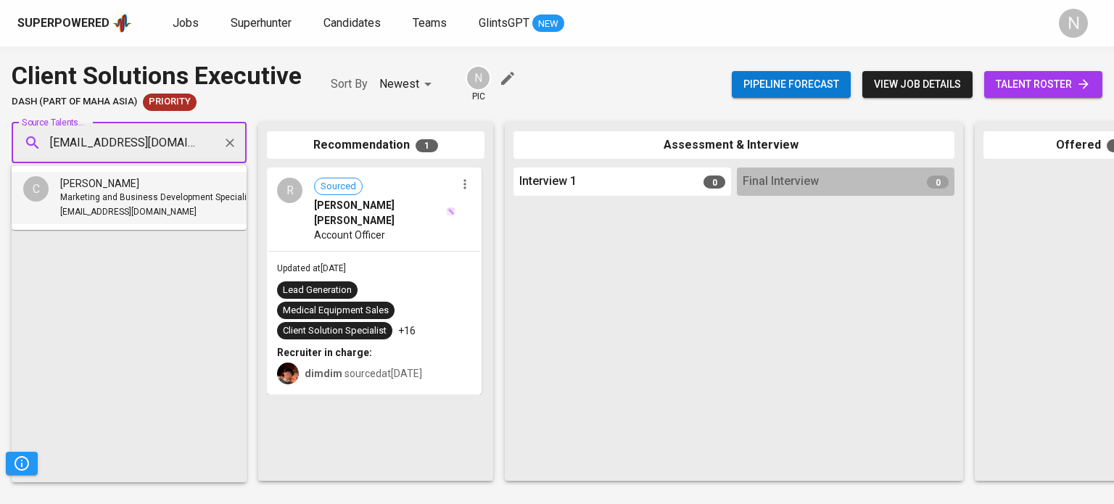
click at [139, 188] on span "[PERSON_NAME]" at bounding box center [99, 183] width 79 height 14
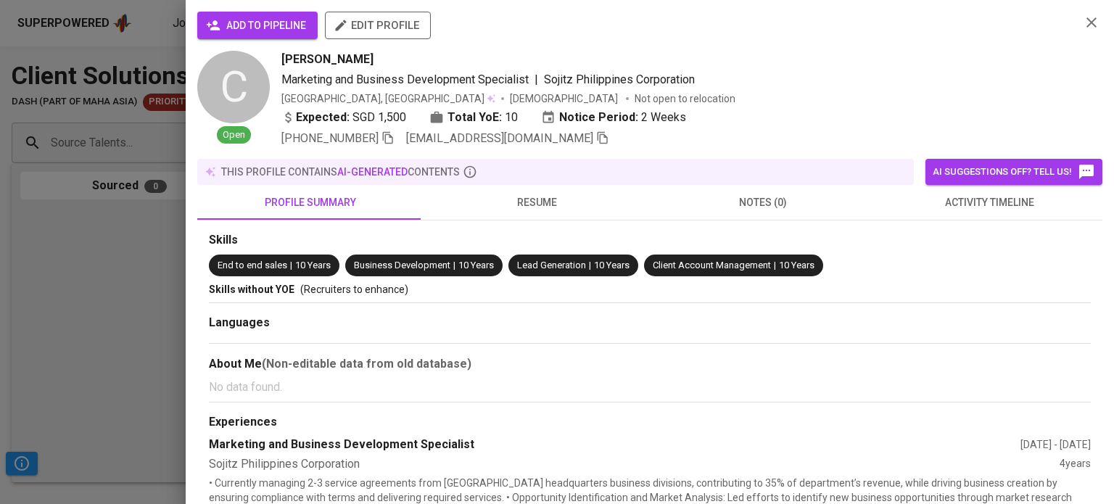
click at [254, 13] on button "add to pipeline" at bounding box center [257, 26] width 120 height 28
